Goal: Transaction & Acquisition: Purchase product/service

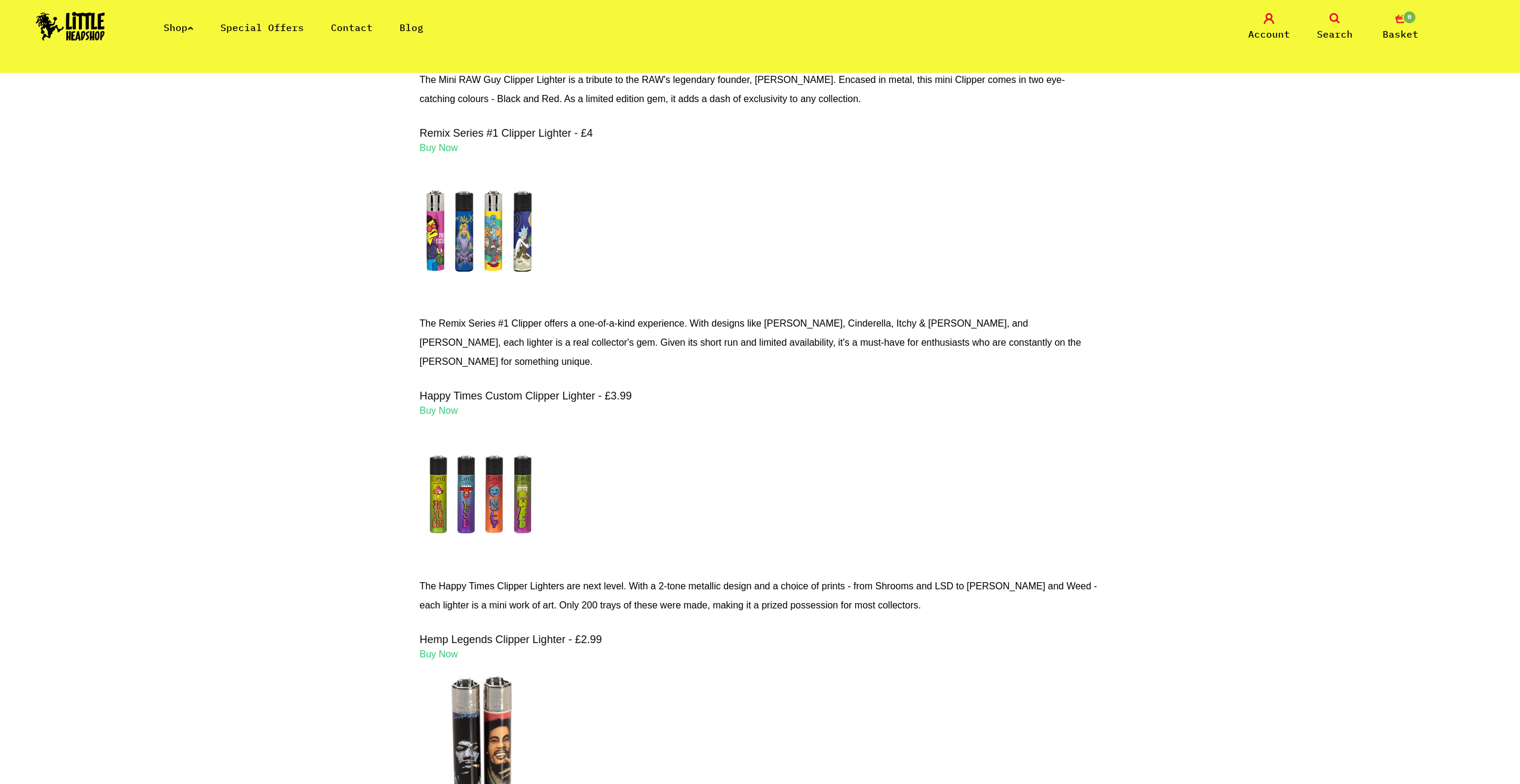
scroll to position [1015, 0]
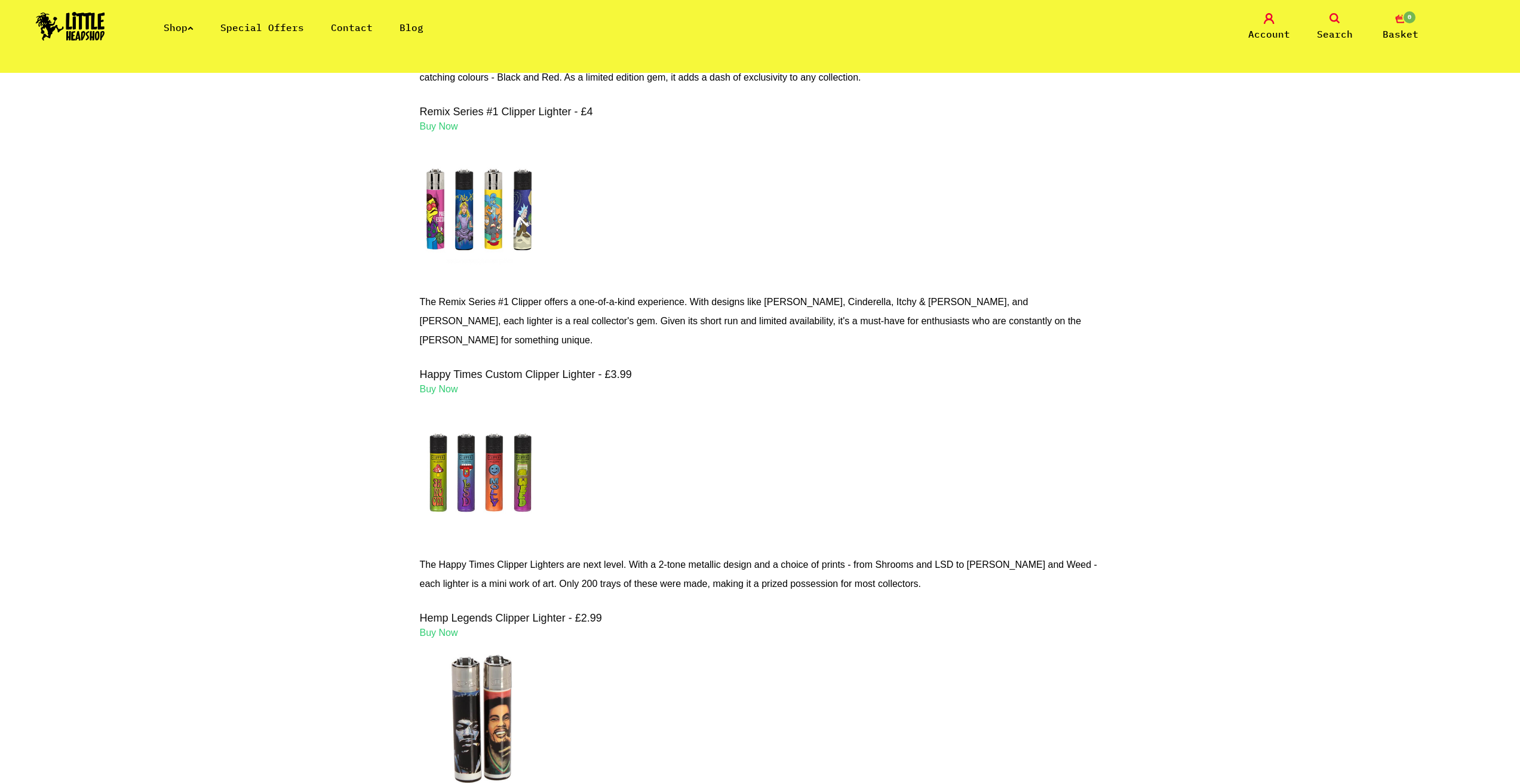
click at [434, 394] on span "Buy Now" at bounding box center [439, 389] width 38 height 10
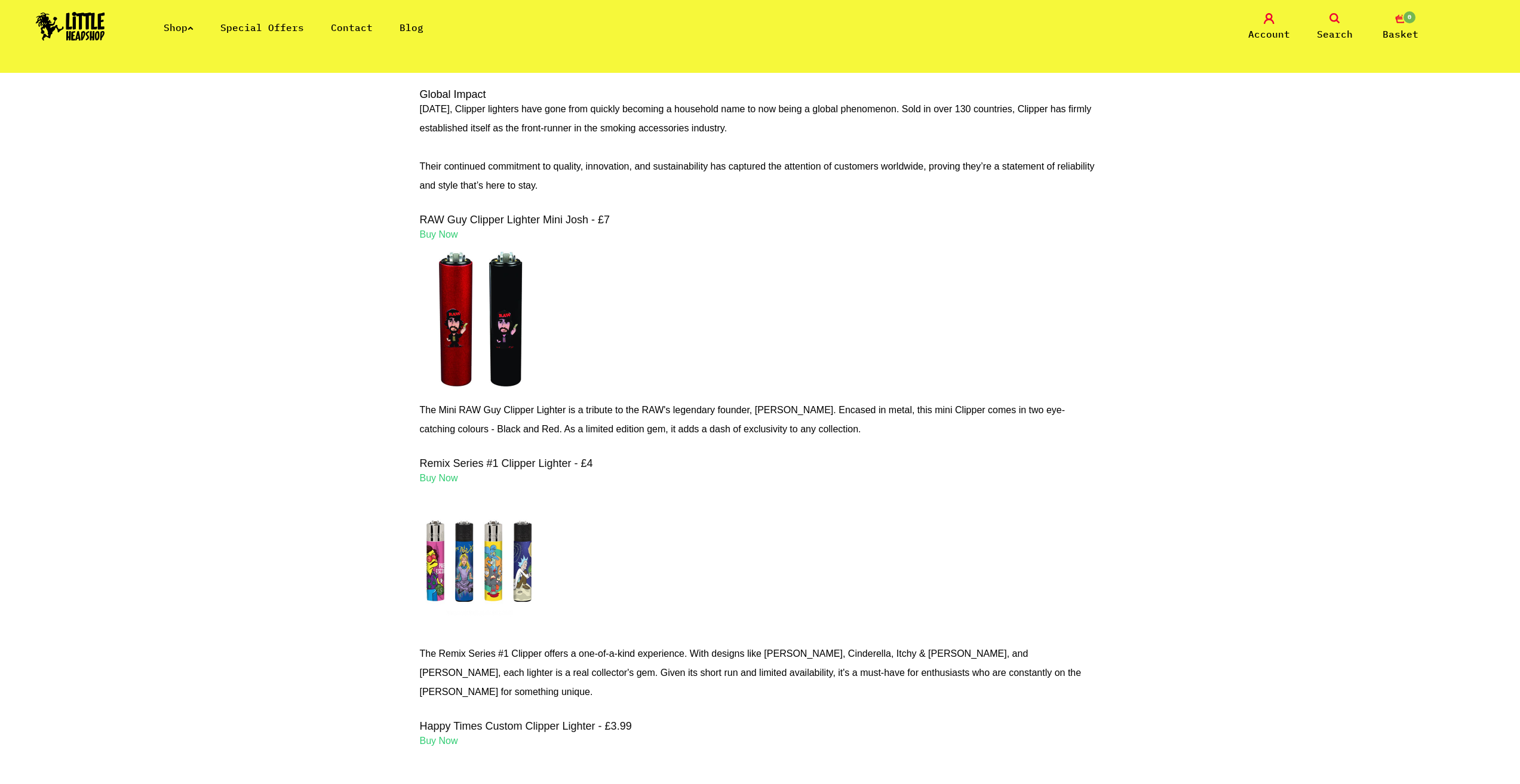
scroll to position [657, 0]
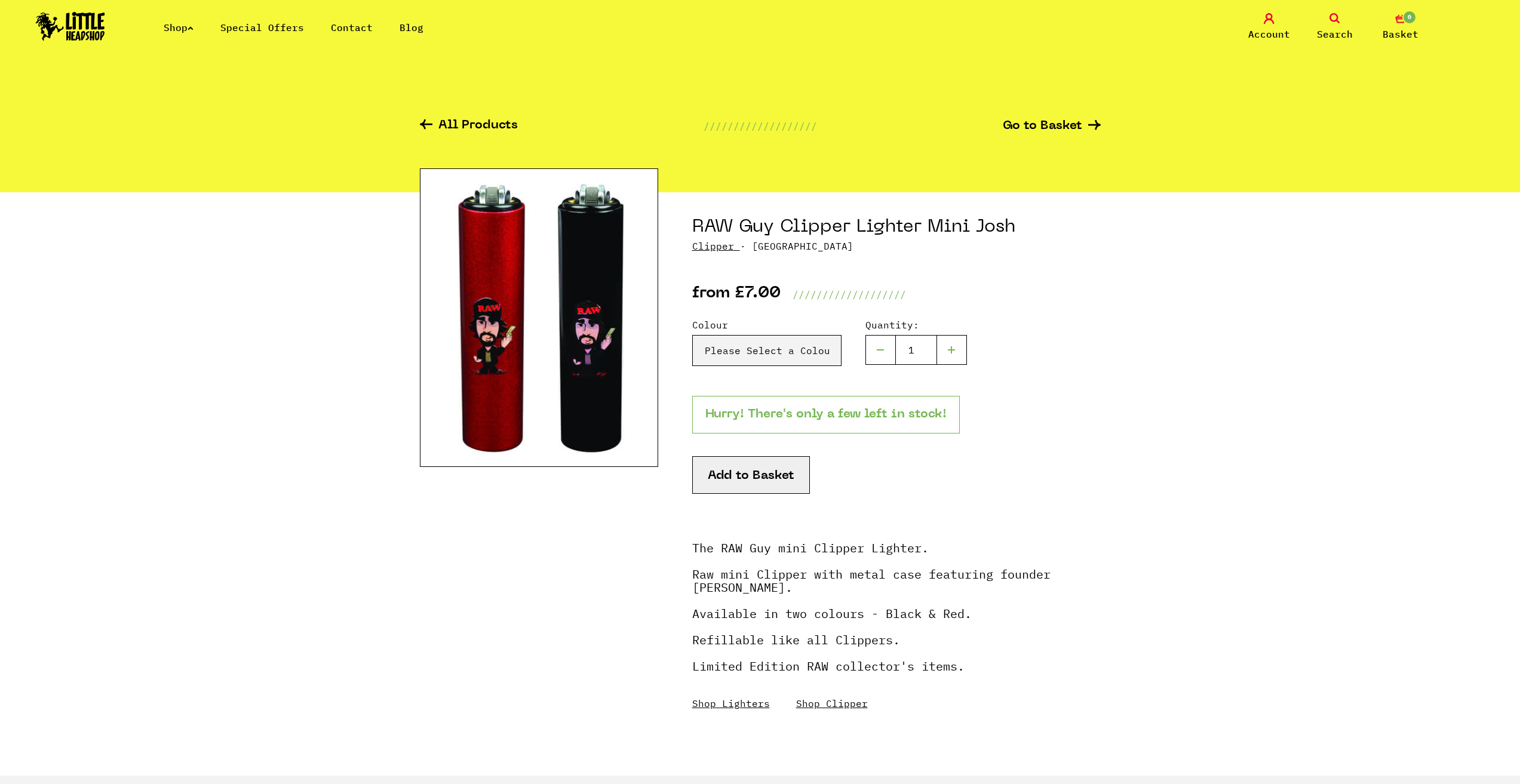
drag, startPoint x: 1116, startPoint y: 603, endPoint x: 1160, endPoint y: 605, distance: 44.0
drag, startPoint x: 1160, startPoint y: 605, endPoint x: 1193, endPoint y: 202, distance: 404.3
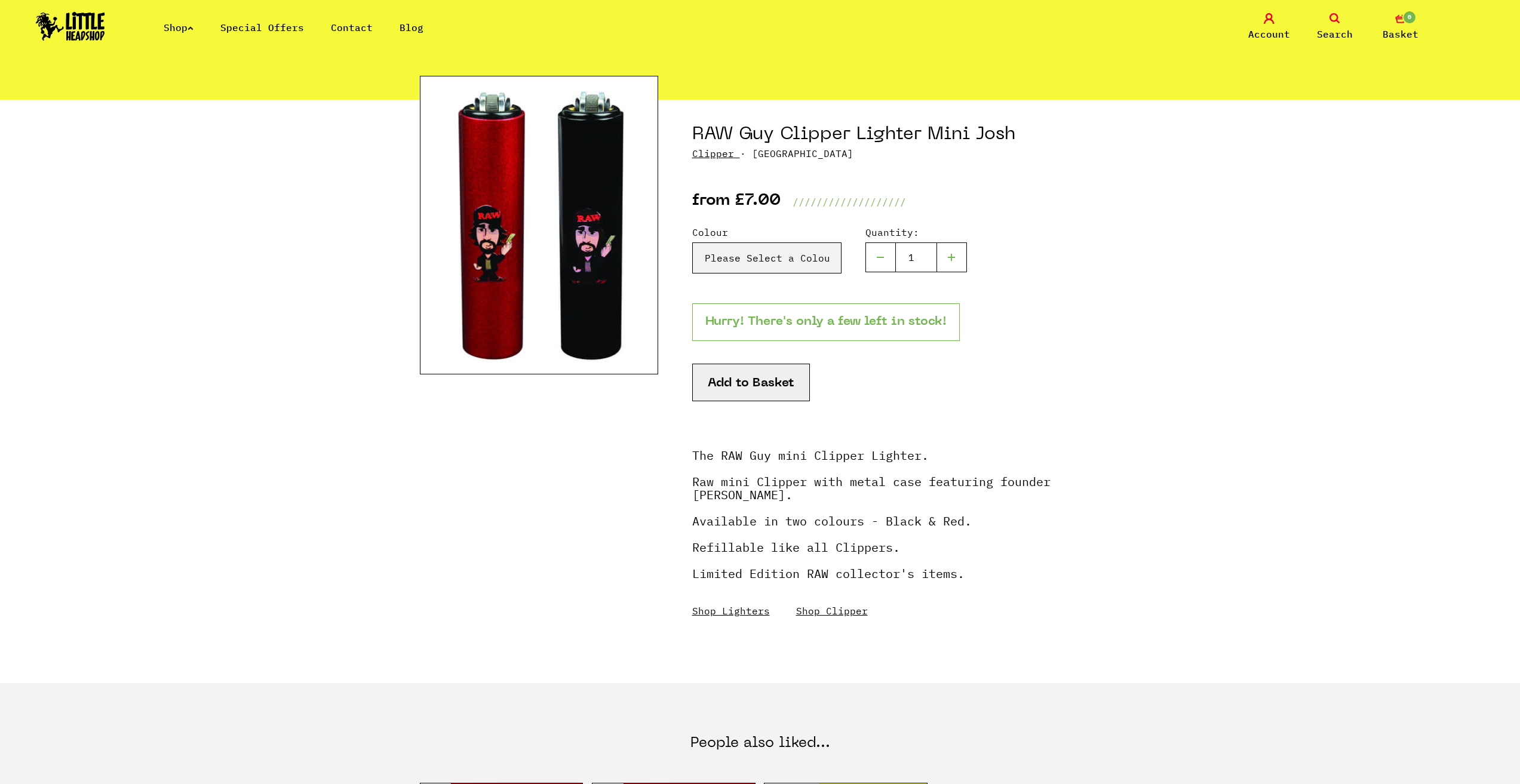
scroll to position [120, 0]
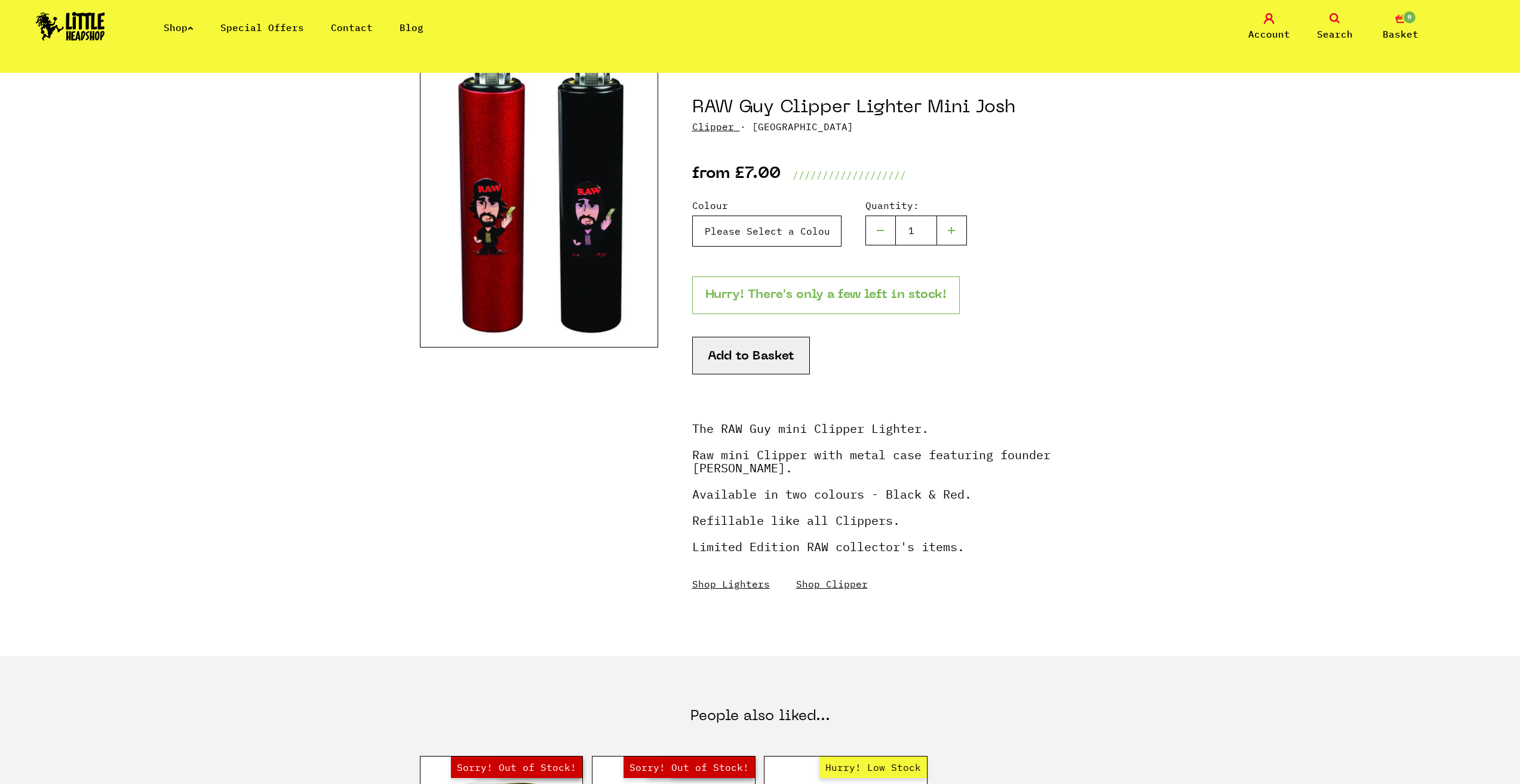
click at [759, 228] on select "Please Select a Colour RAW Guy Clipper Lighter Mini [PERSON_NAME] - Red - £7.00…" at bounding box center [767, 231] width 150 height 31
click at [1122, 230] on div "All Products /////////////////// Go to Basket RAW Guy Clipper Lighter Mini Josh…" at bounding box center [760, 699] width 1520 height 1493
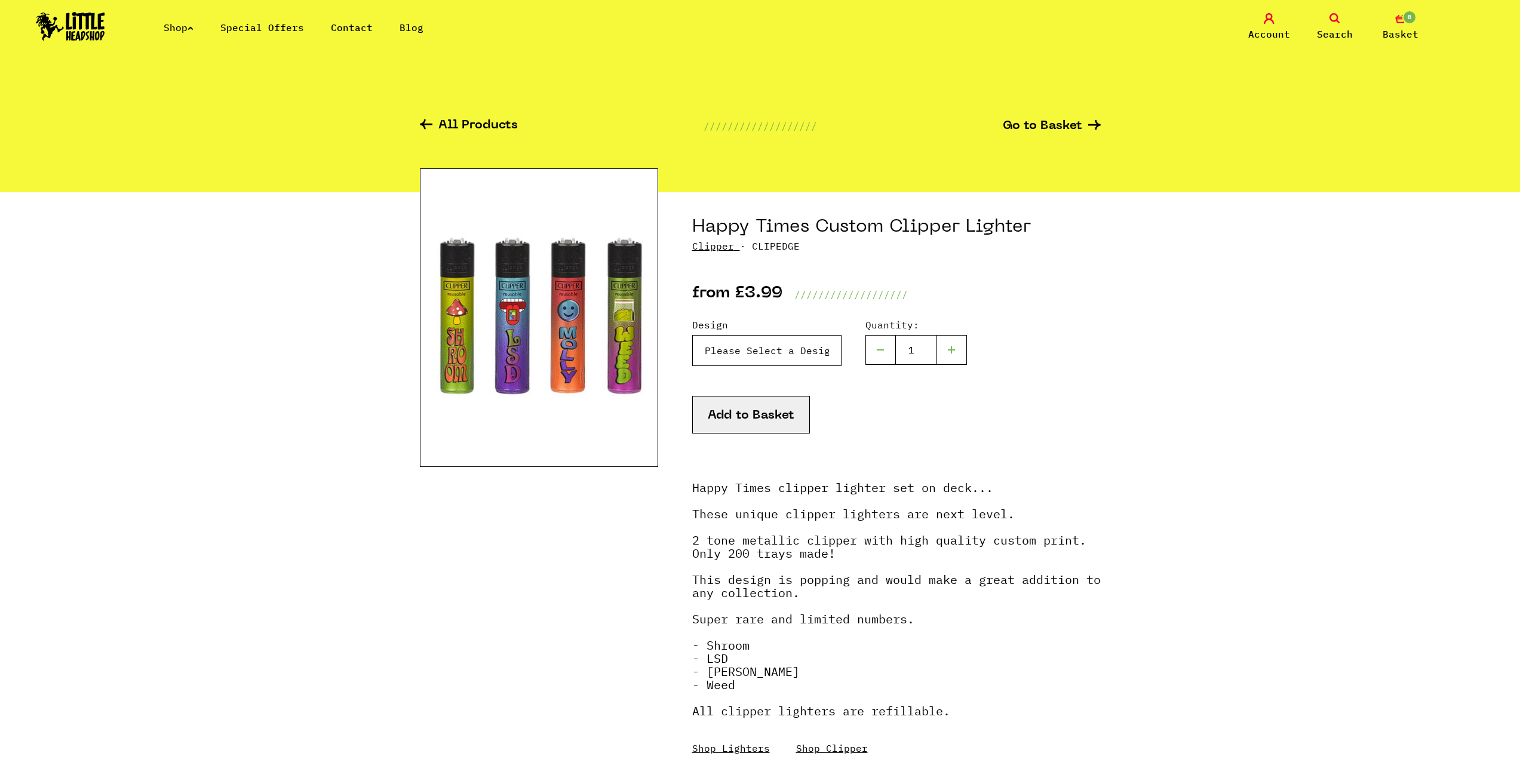
click at [810, 343] on select "Please Select a Design Shroom - £3.99 LSD - £3.99 Molly - £3.99 Weed - £3.99 Ha…" at bounding box center [767, 350] width 150 height 31
